Goal: Task Accomplishment & Management: Complete application form

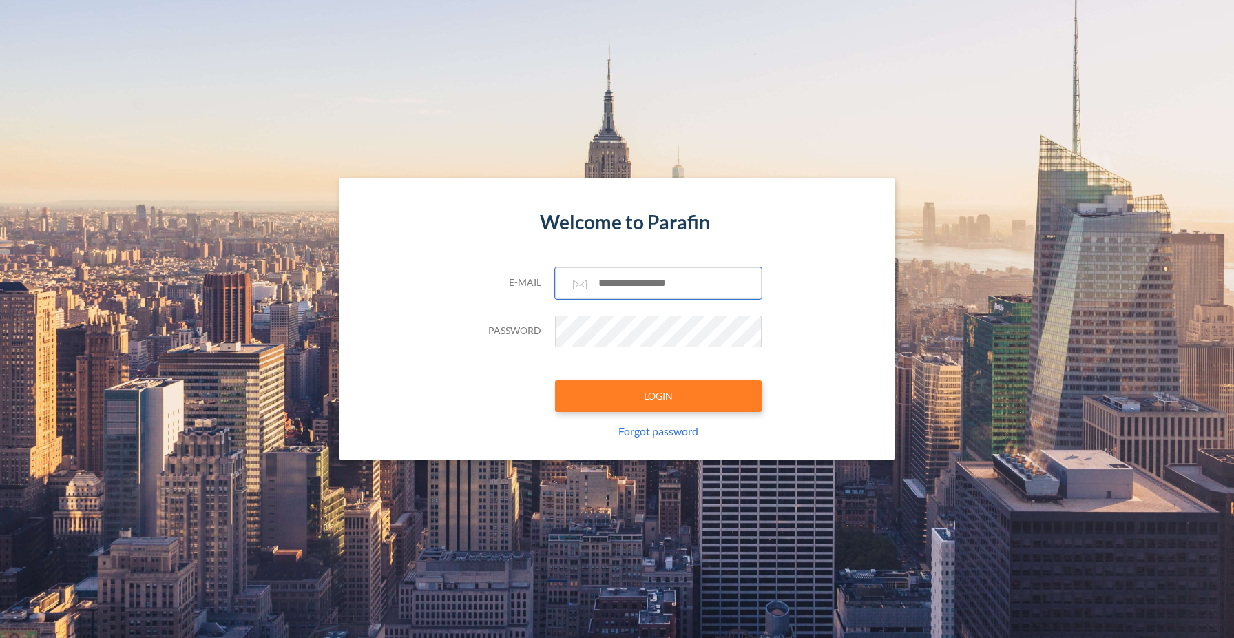
click at [629, 289] on input "text" at bounding box center [658, 283] width 207 height 32
type input "**********"
click at [671, 385] on button "LOGIN" at bounding box center [658, 396] width 207 height 32
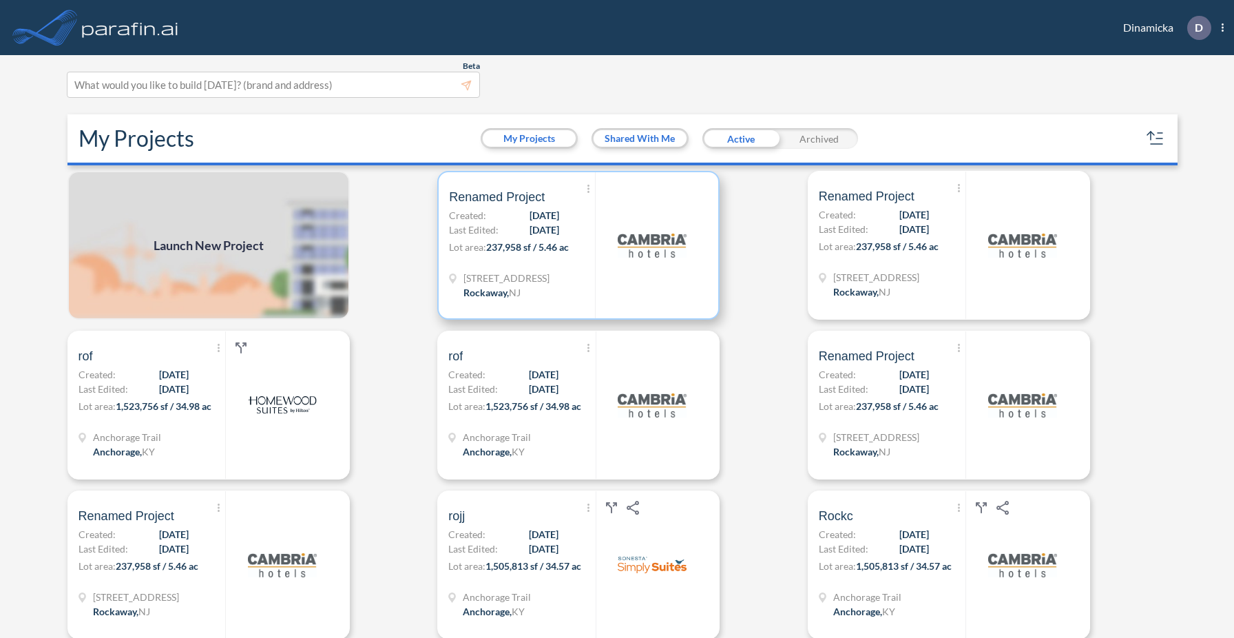
click at [597, 230] on div at bounding box center [651, 245] width 113 height 146
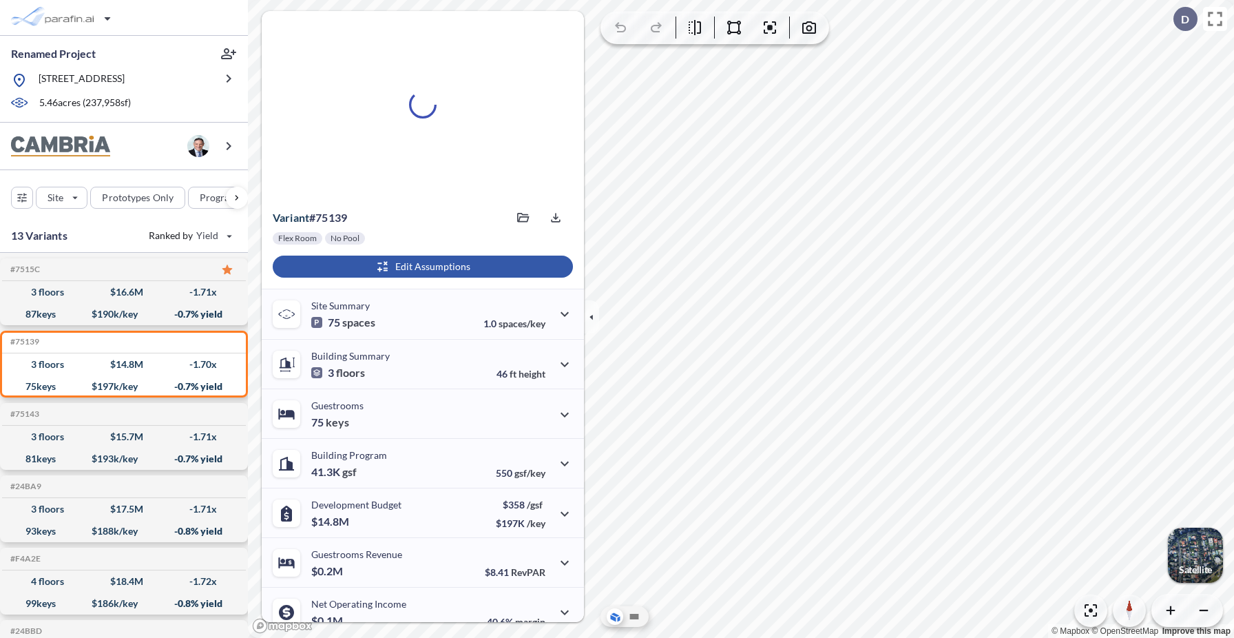
click at [464, 269] on div "button" at bounding box center [423, 266] width 300 height 22
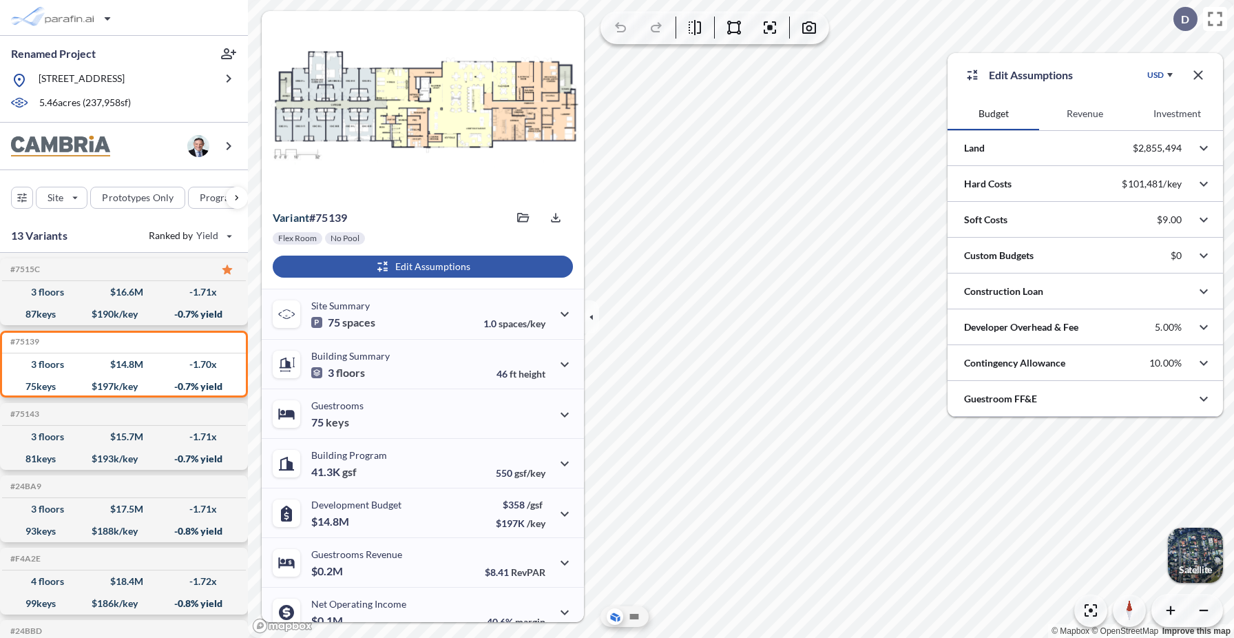
click at [1083, 114] on button "Revenue" at bounding box center [1085, 113] width 92 height 33
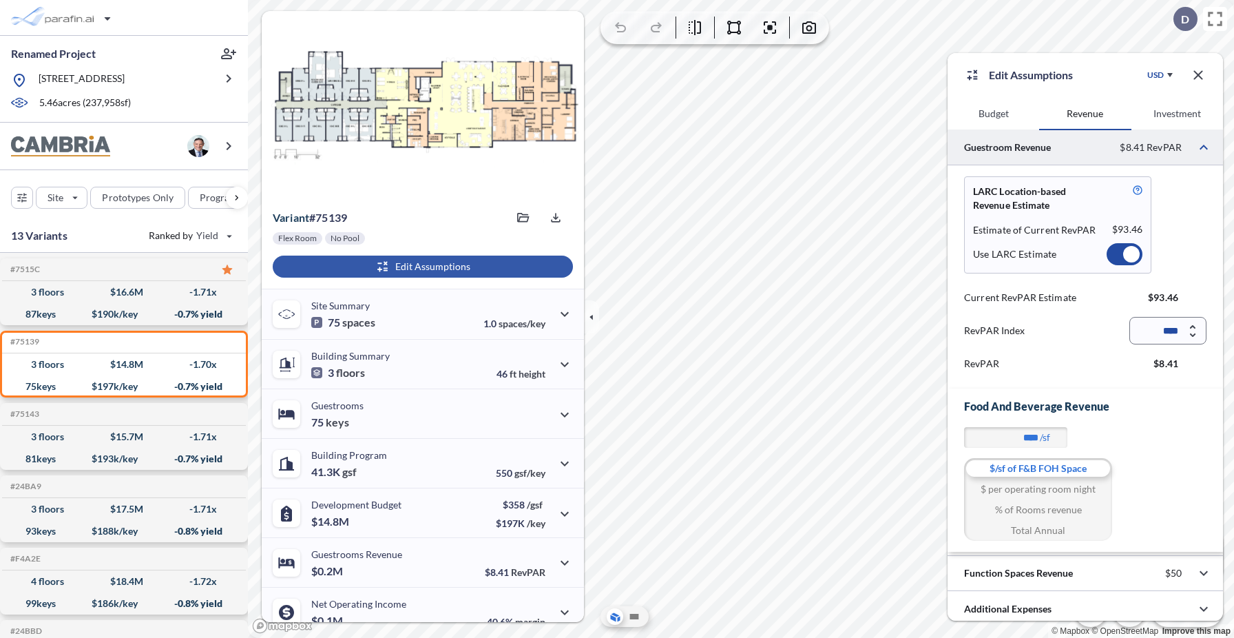
scroll to position [6, 0]
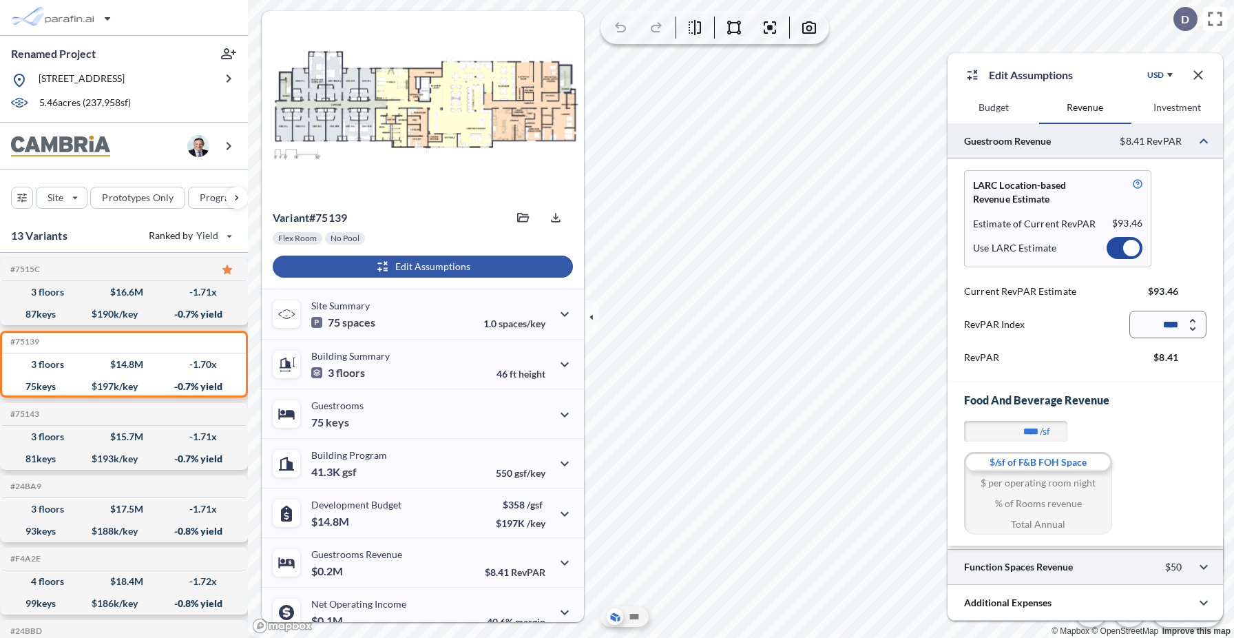
click at [1045, 570] on div at bounding box center [1085, 566] width 275 height 35
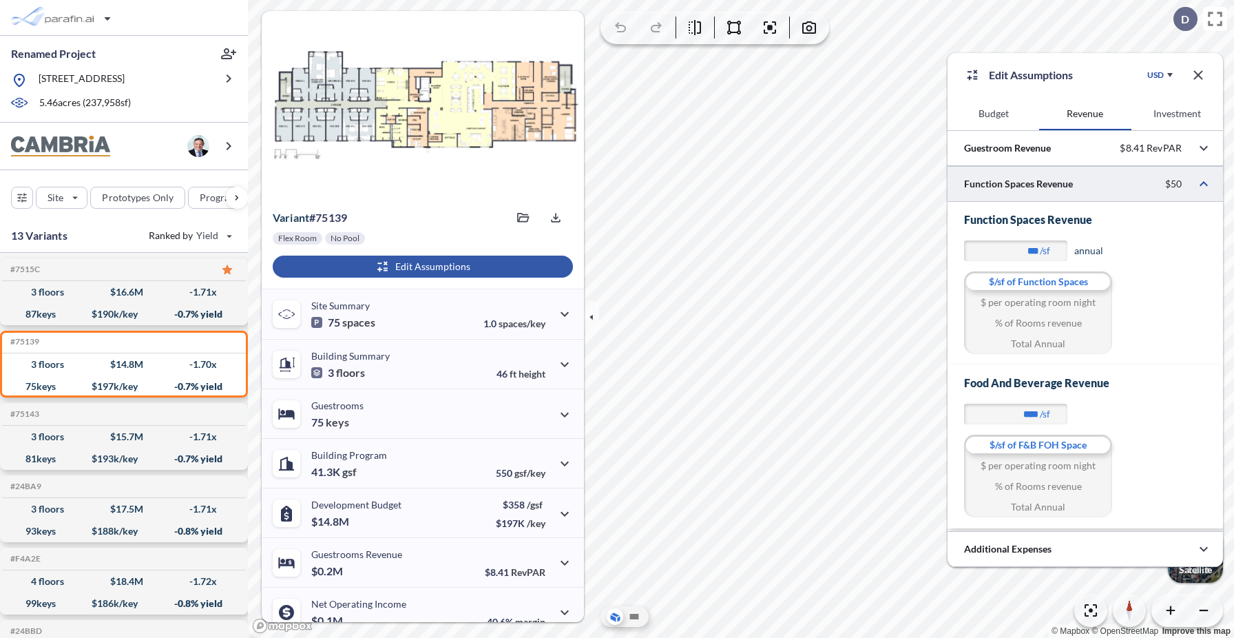
scroll to position [0, 0]
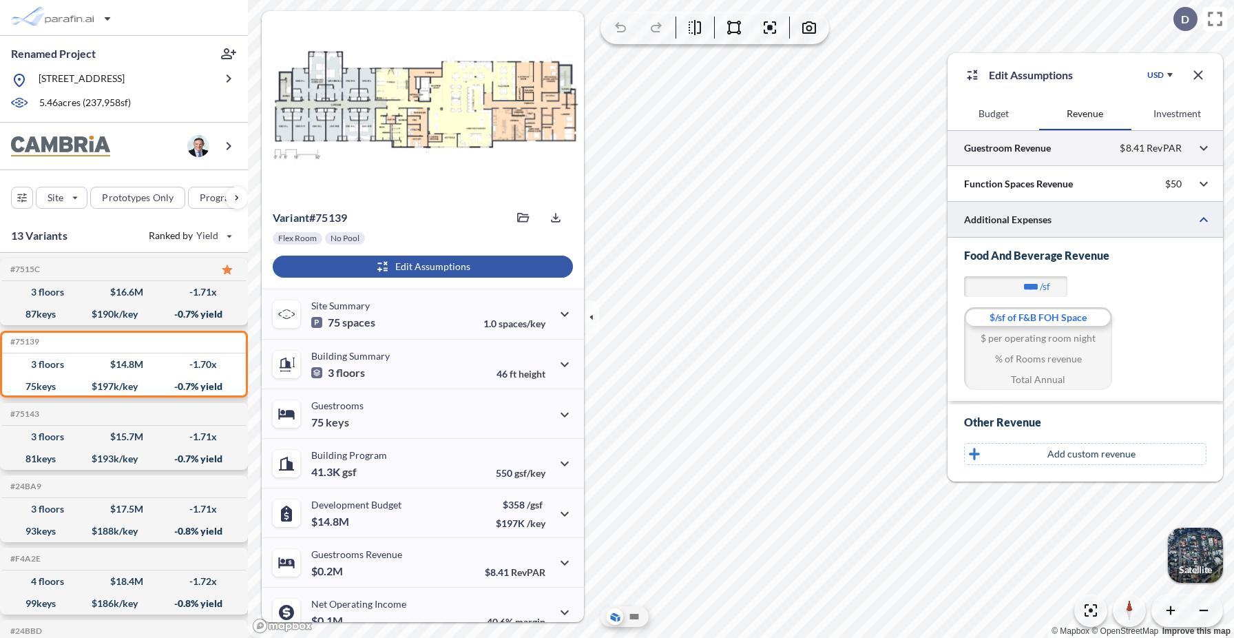
click at [1033, 151] on div at bounding box center [1085, 147] width 275 height 35
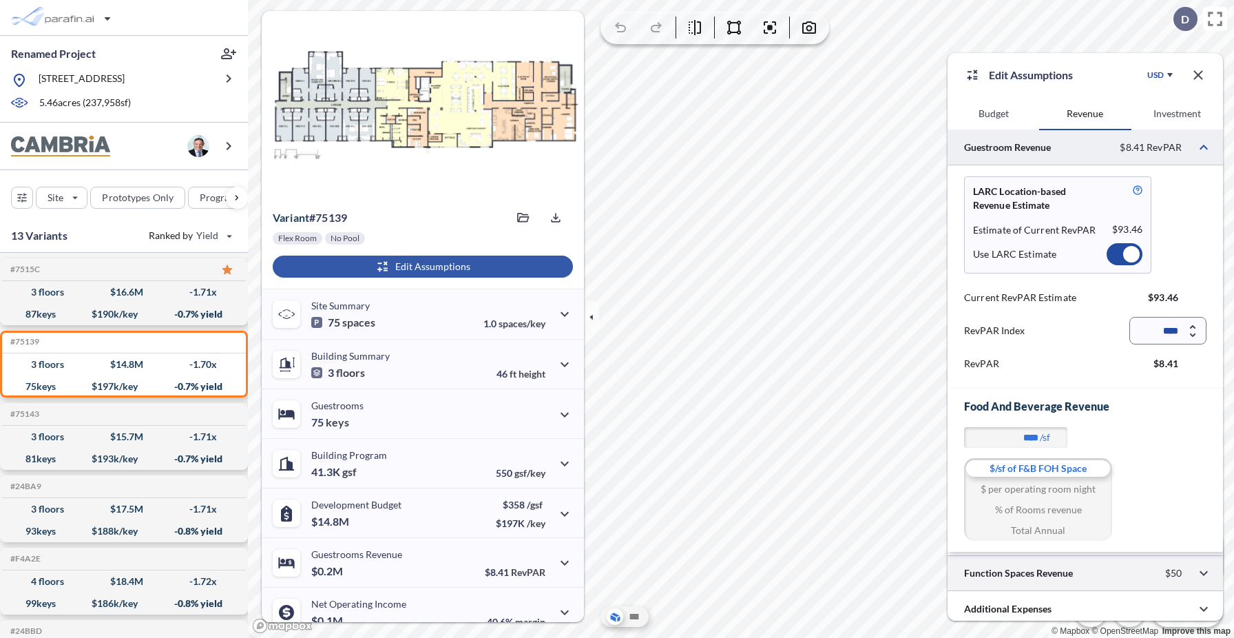
click at [994, 579] on div at bounding box center [1085, 572] width 275 height 35
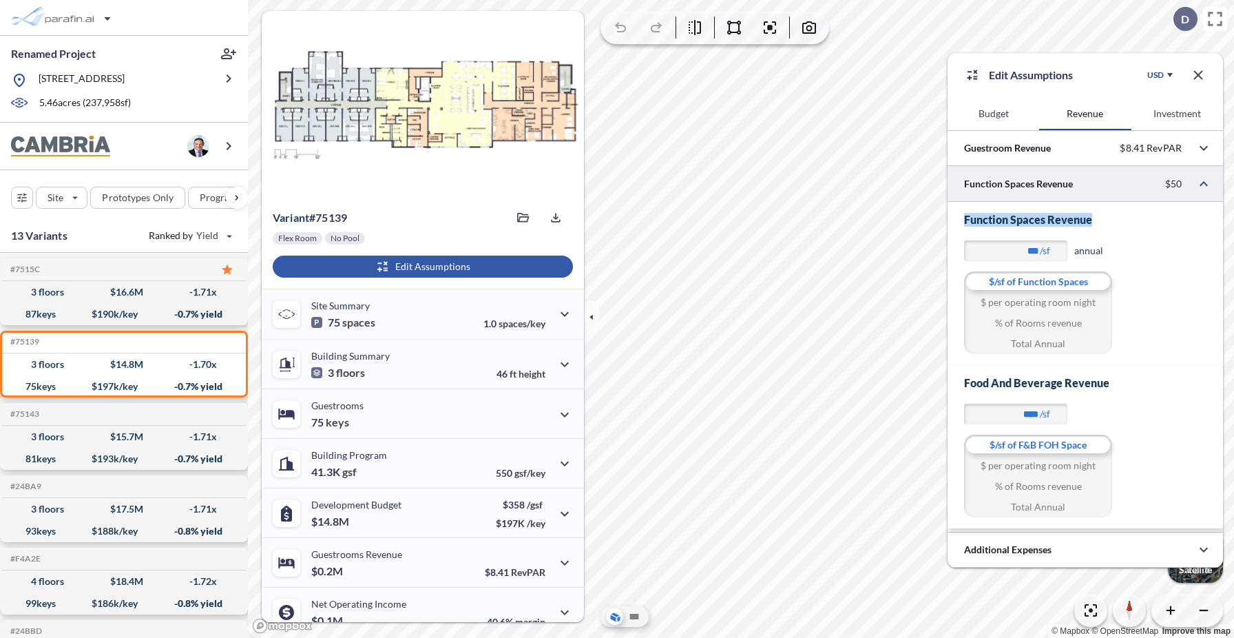
drag, startPoint x: 1088, startPoint y: 218, endPoint x: 964, endPoint y: 220, distance: 124.0
click at [964, 220] on h3 "Function Spaces Revenue" at bounding box center [1085, 220] width 242 height 14
copy h3 "Function Spaces Revenue"
click at [1048, 554] on div at bounding box center [1085, 549] width 275 height 35
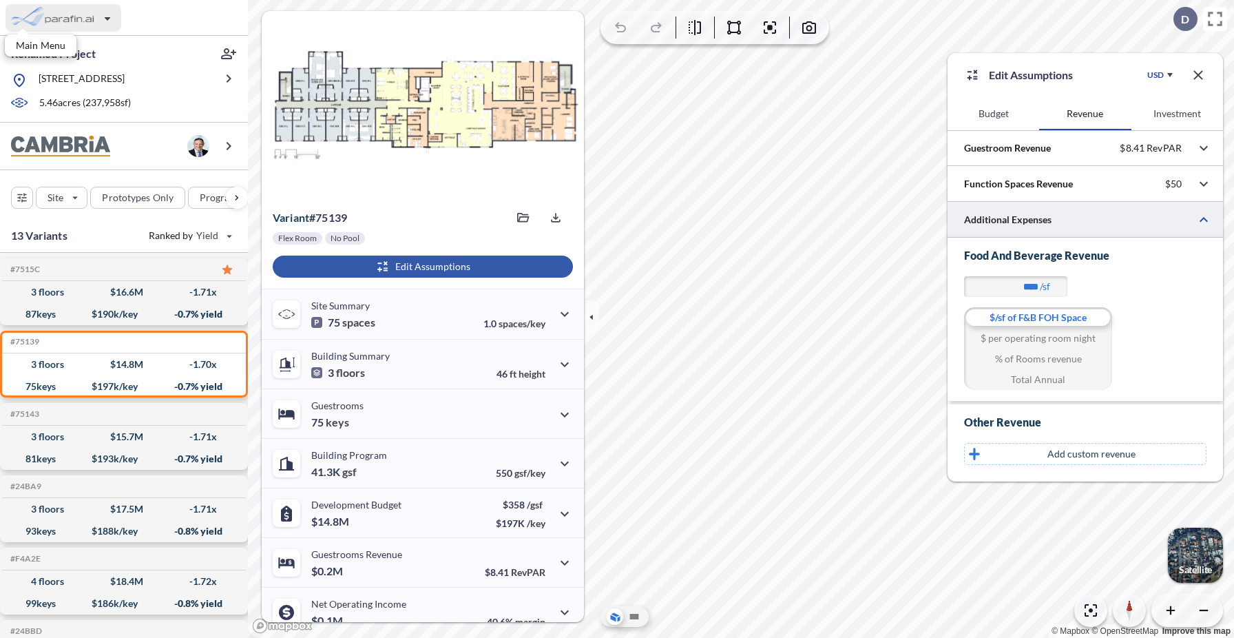
click at [87, 15] on div "button" at bounding box center [64, 18] width 116 height 28
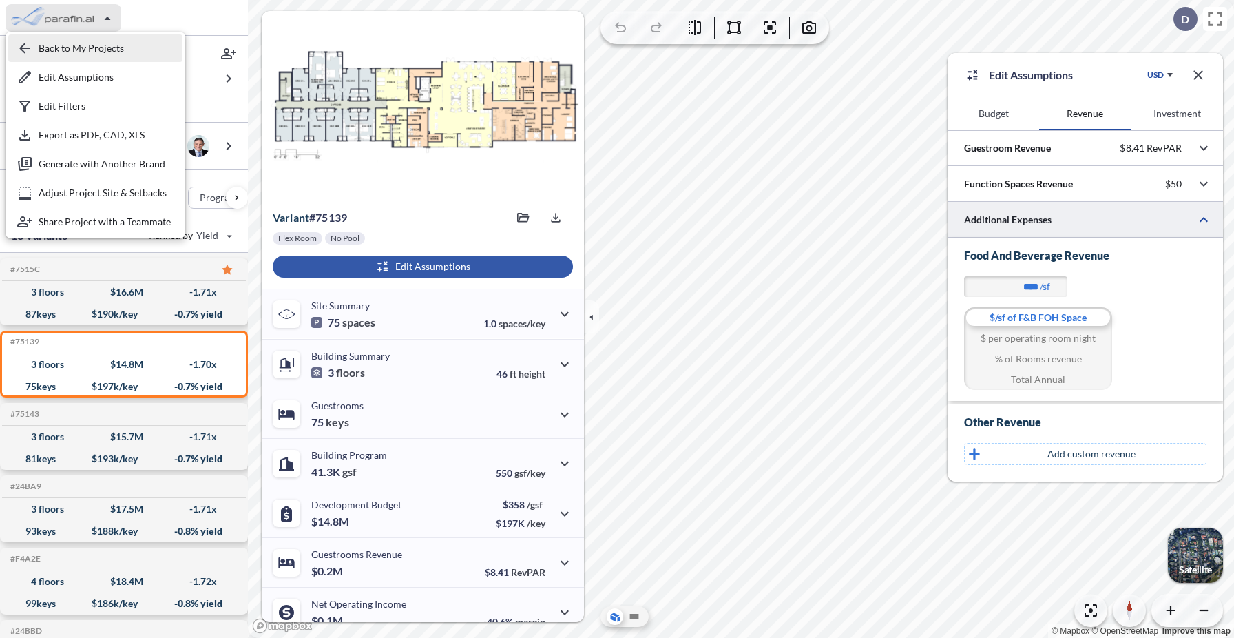
click at [70, 54] on div "button" at bounding box center [95, 48] width 174 height 28
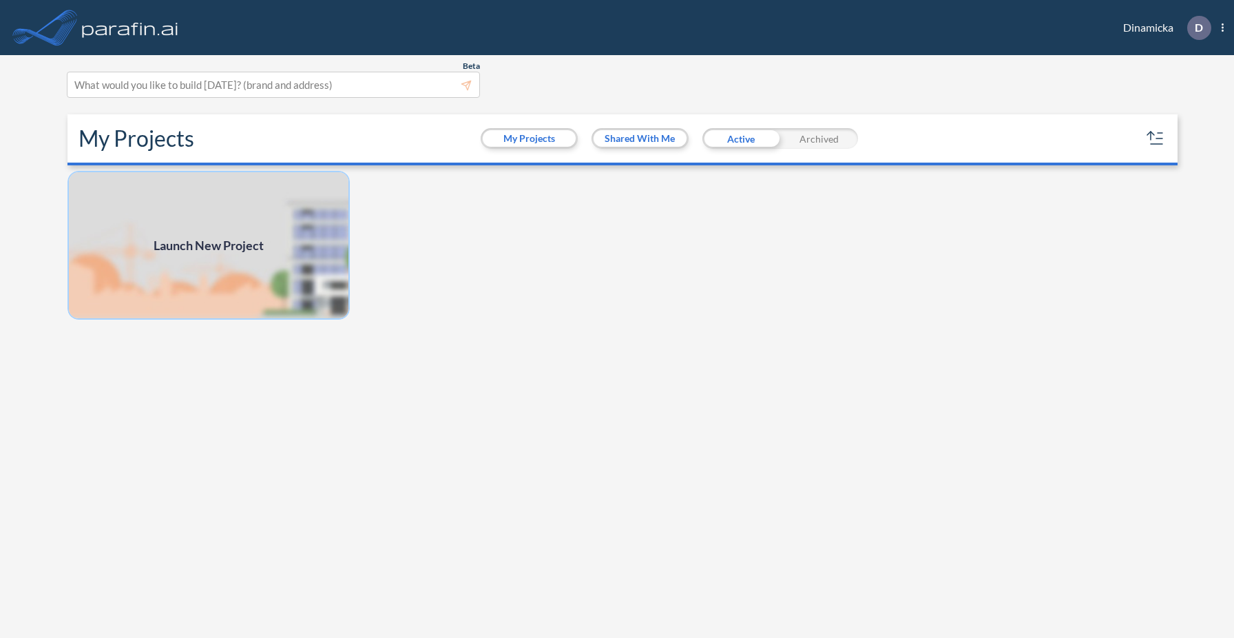
click at [310, 275] on img at bounding box center [208, 245] width 282 height 149
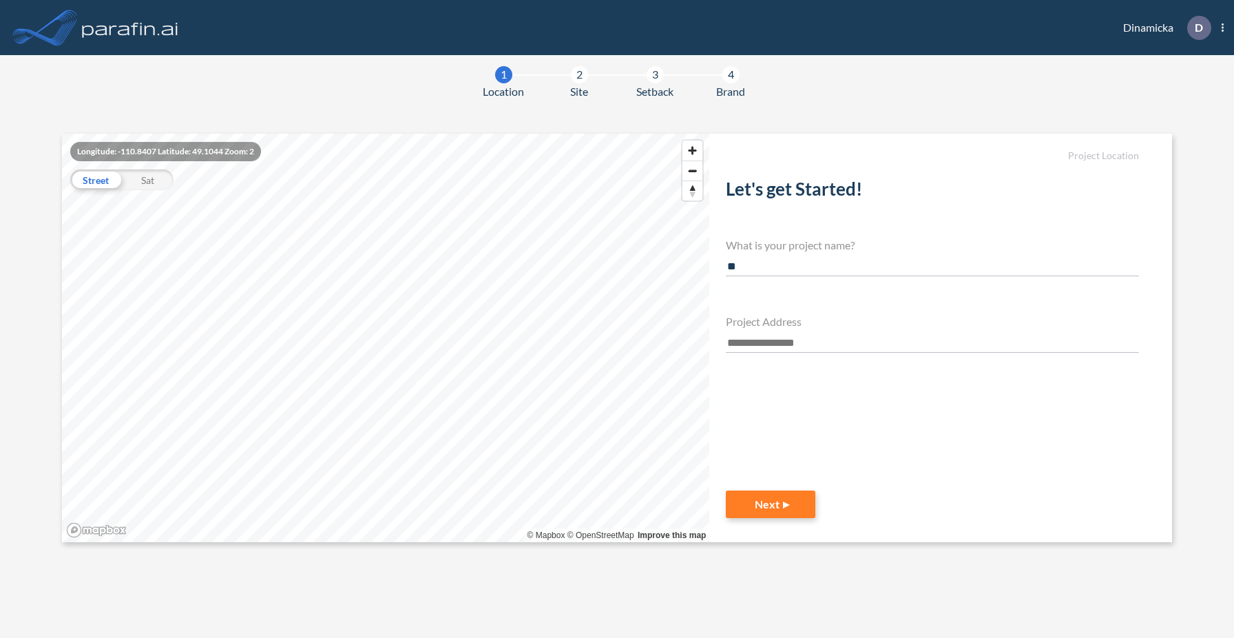
type input "*"
type input "****"
click at [753, 341] on input "text" at bounding box center [932, 343] width 413 height 19
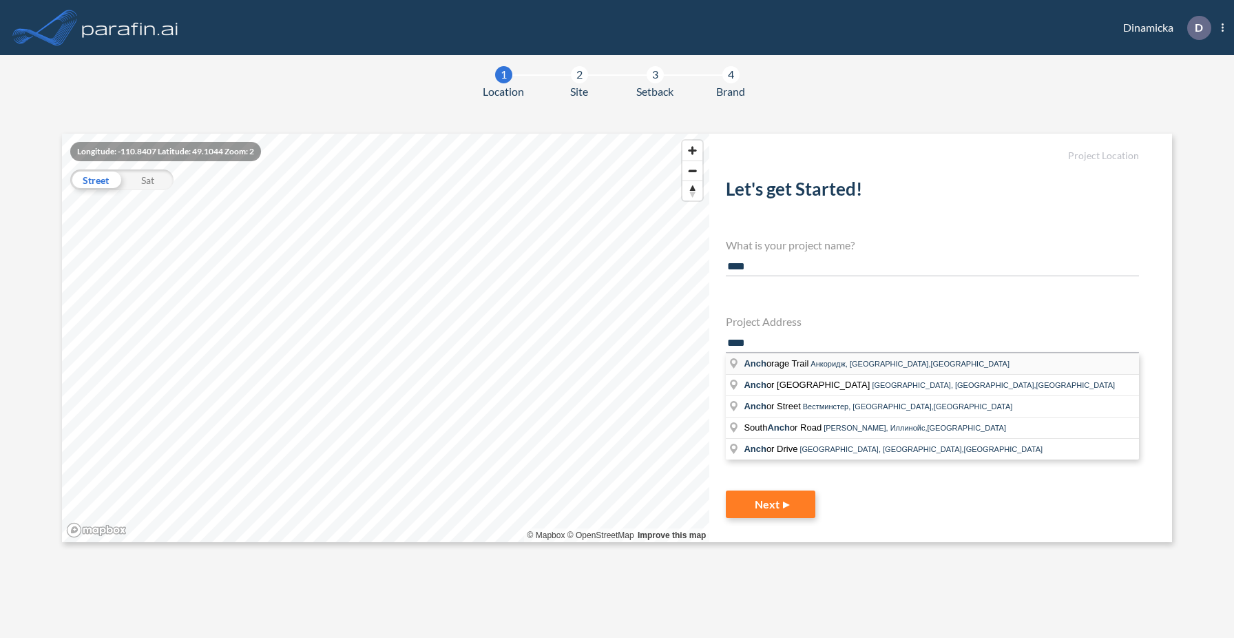
click at [783, 364] on span "Anch orage Trail" at bounding box center [777, 363] width 67 height 10
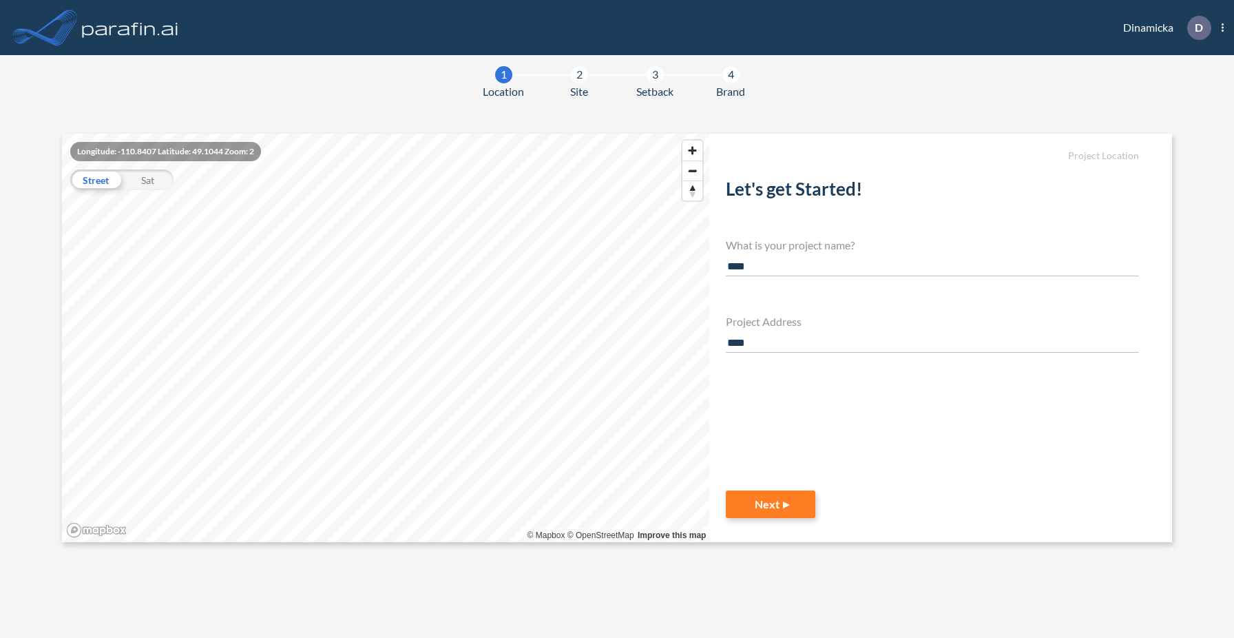
type input "**********"
click at [751, 501] on button "Next" at bounding box center [771, 504] width 90 height 28
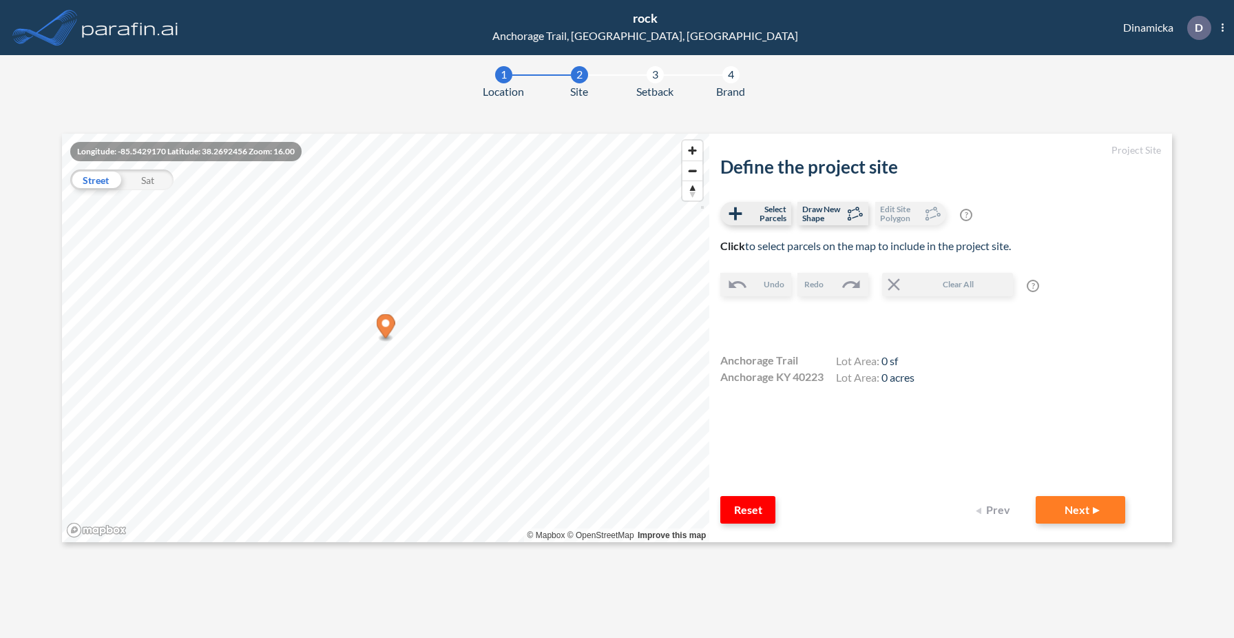
click at [994, 508] on button "Prev" at bounding box center [994, 510] width 55 height 28
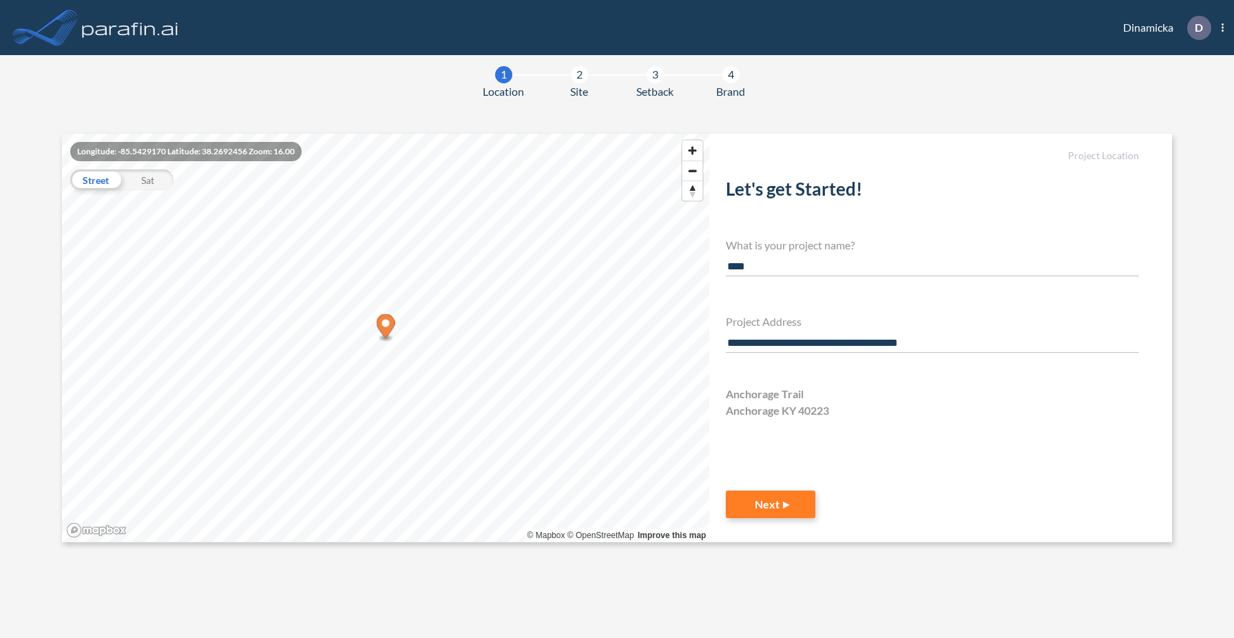
click at [965, 343] on input "**********" at bounding box center [932, 343] width 413 height 19
click at [775, 506] on button "Next" at bounding box center [771, 504] width 90 height 28
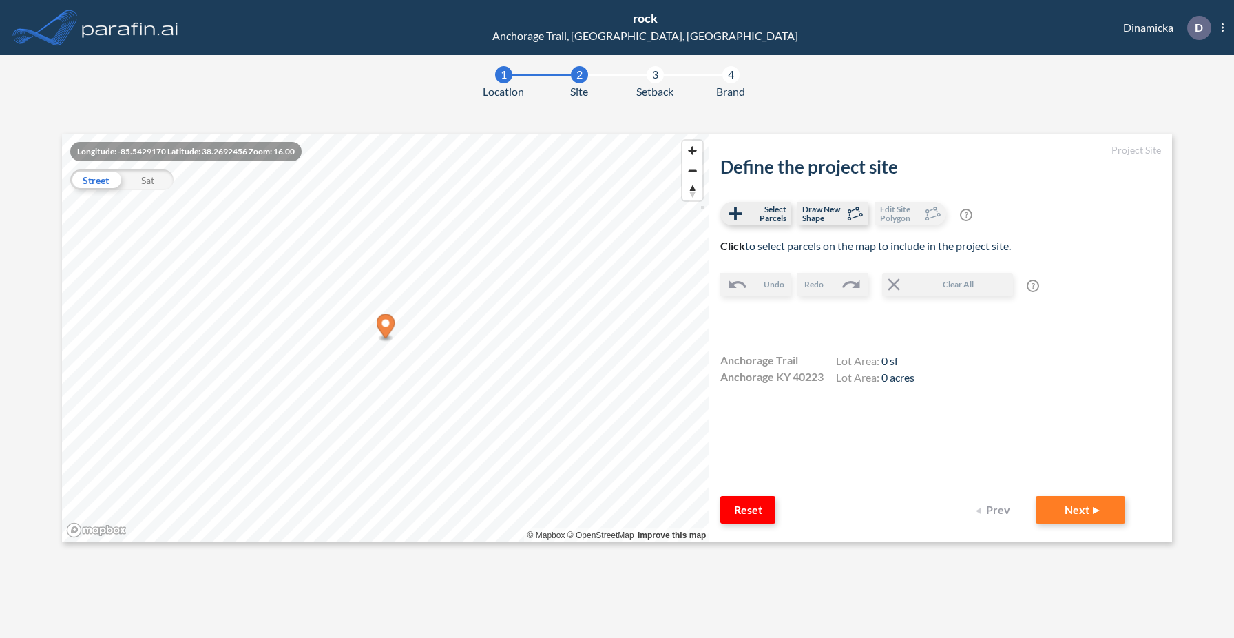
click at [986, 506] on button "Prev" at bounding box center [994, 510] width 55 height 28
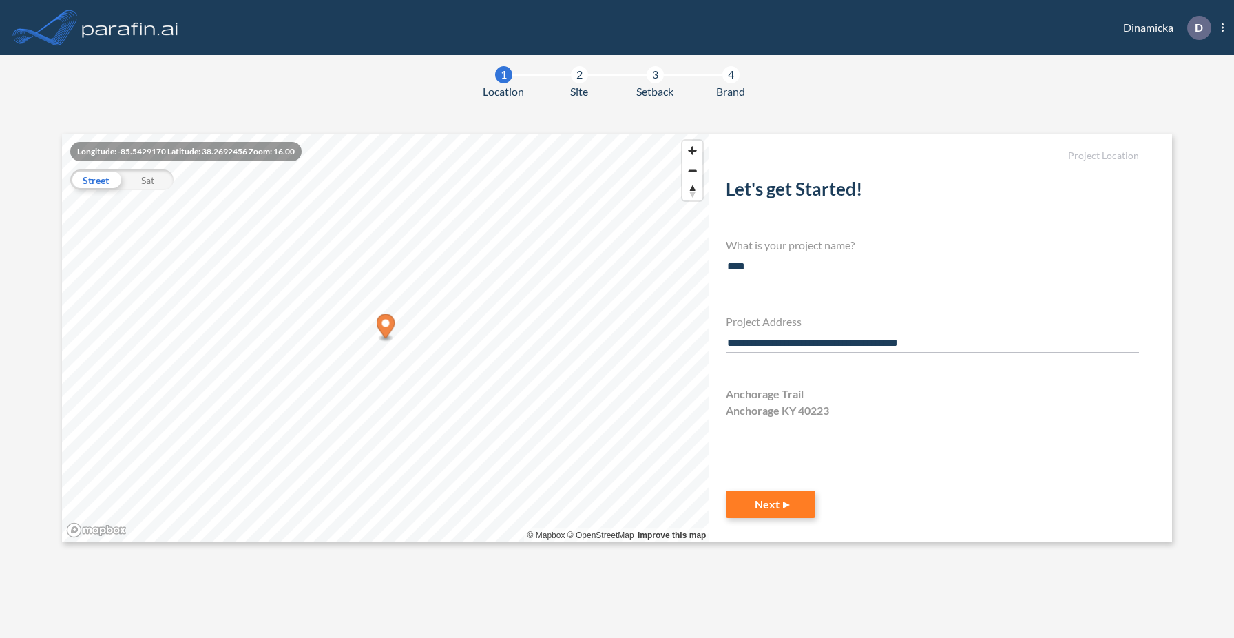
drag, startPoint x: 959, startPoint y: 338, endPoint x: 782, endPoint y: 341, distance: 177.0
click at [782, 341] on input "**********" at bounding box center [932, 343] width 413 height 19
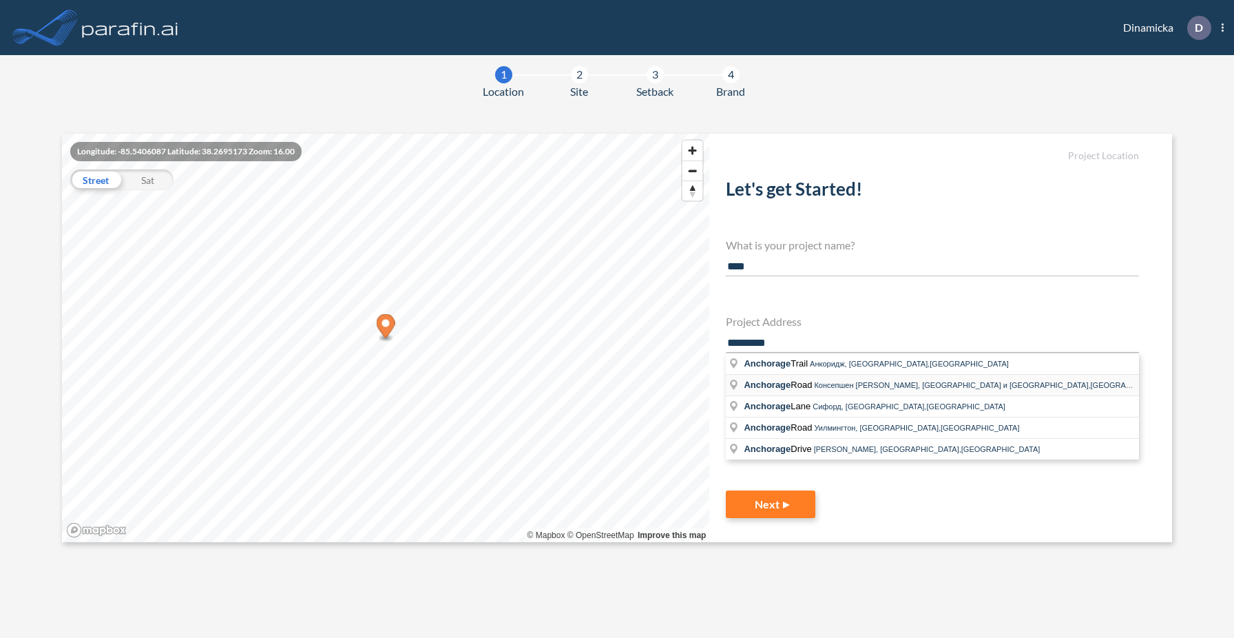
click at [835, 387] on span "Консепшен [PERSON_NAME], [GEOGRAPHIC_DATA] и [GEOGRAPHIC_DATA],[GEOGRAPHIC_DATA]" at bounding box center [991, 385] width 355 height 8
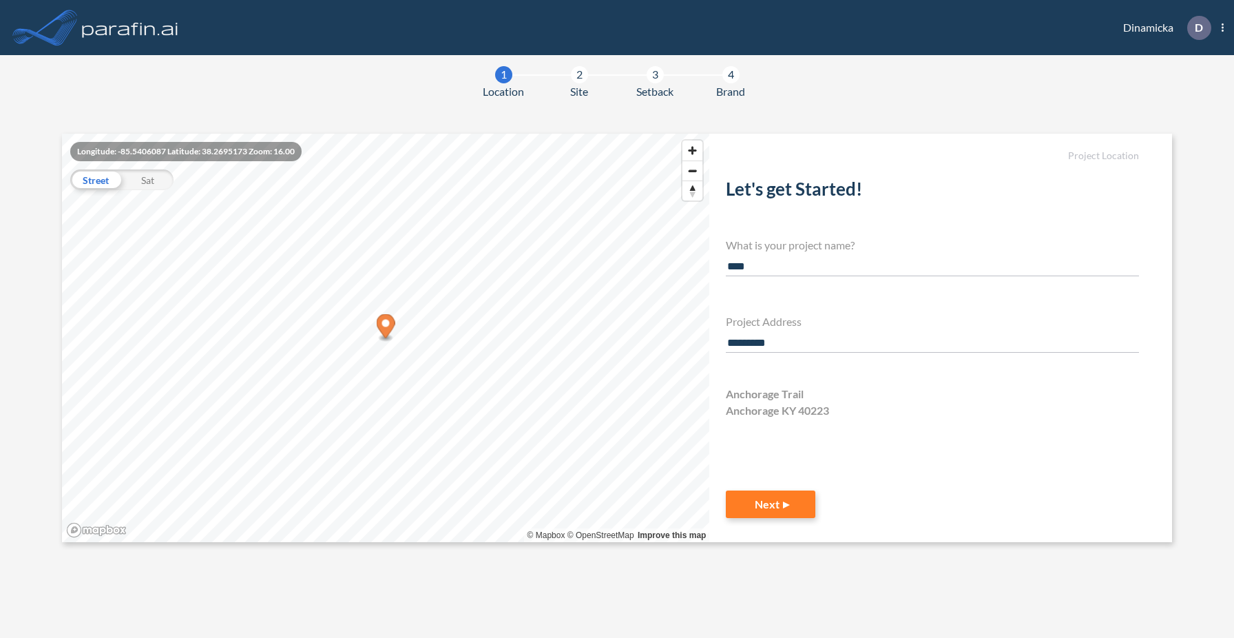
type input "**********"
click at [754, 495] on button "Next" at bounding box center [771, 504] width 90 height 28
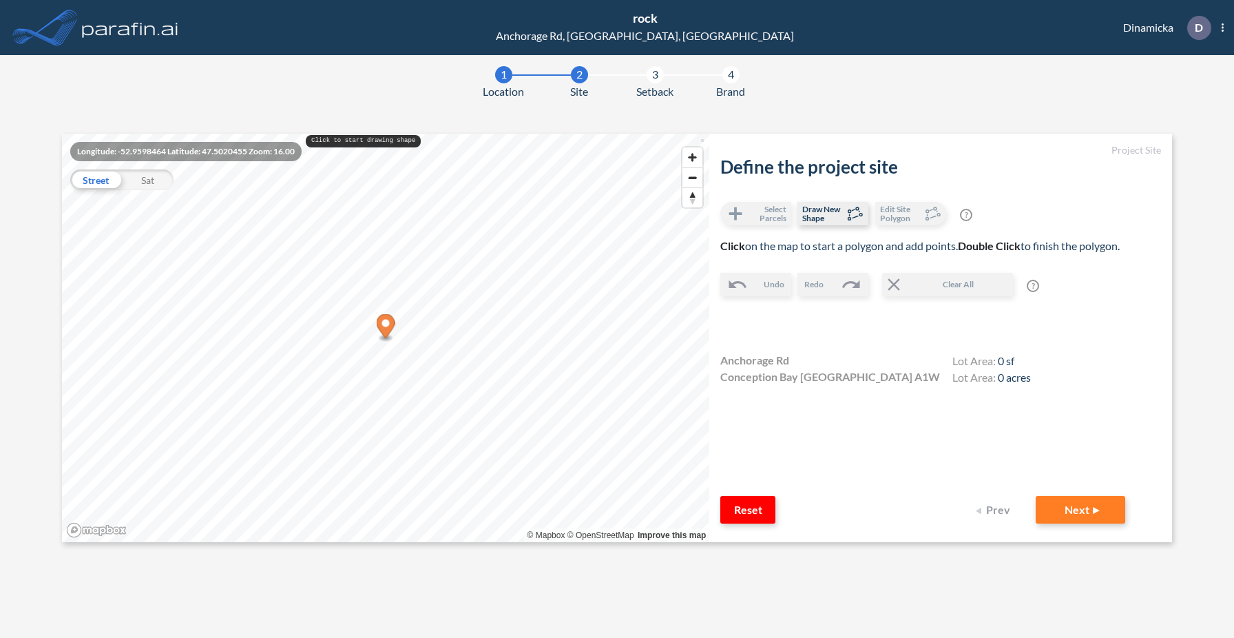
click at [94, 32] on img at bounding box center [130, 28] width 102 height 28
